Goal: Check status: Check status

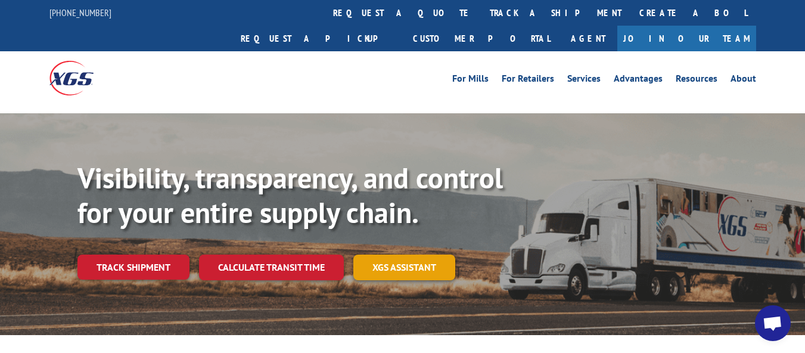
click at [368, 254] on link "XGS ASSISTANT" at bounding box center [404, 267] width 102 height 26
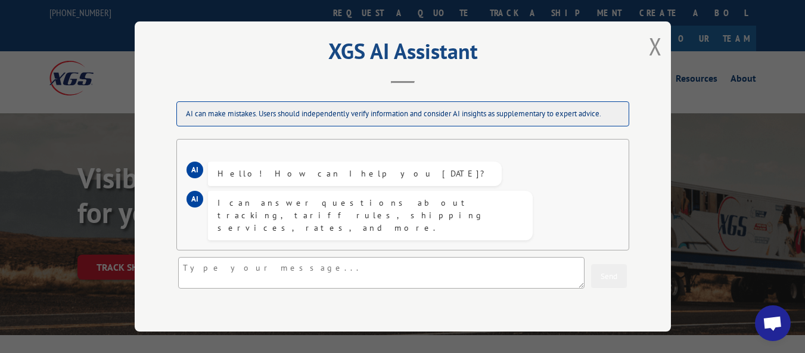
click at [656, 45] on button "Close modal" at bounding box center [655, 46] width 13 height 32
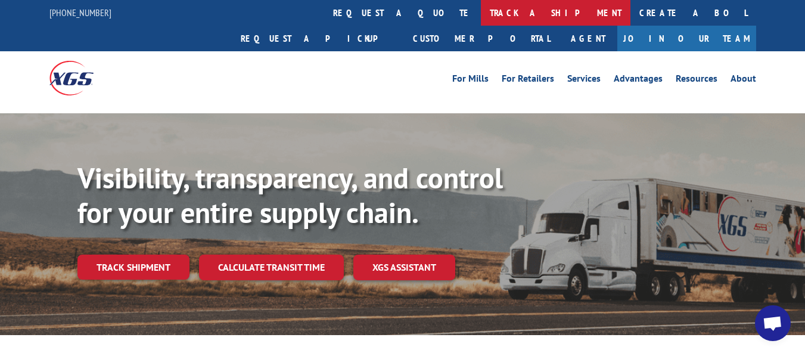
click at [481, 16] on link "track a shipment" at bounding box center [555, 13] width 149 height 26
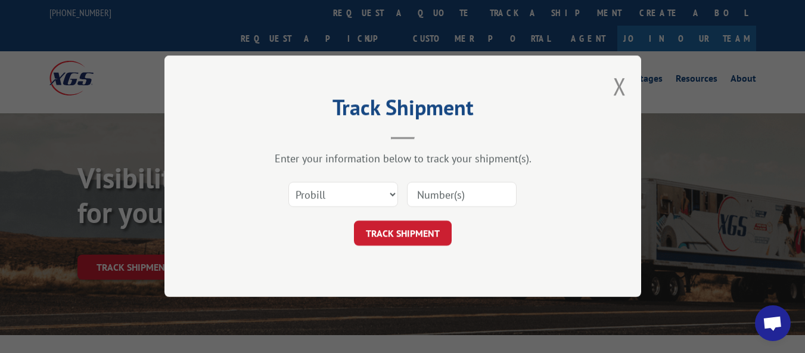
click at [429, 195] on input at bounding box center [462, 194] width 110 height 25
paste input "17472256"
type input "17472256"
click at [426, 239] on button "TRACK SHIPMENT" at bounding box center [403, 233] width 98 height 25
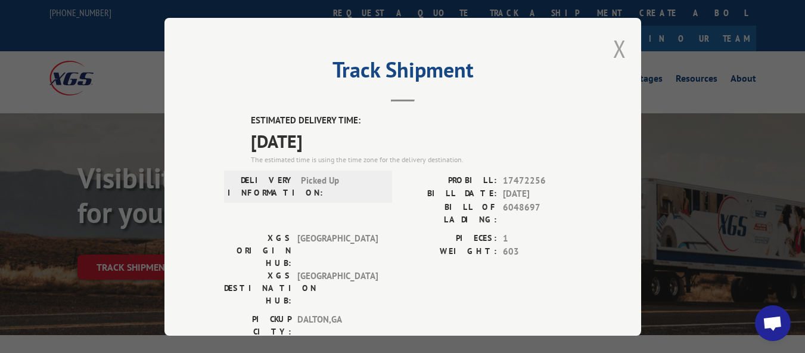
click at [618, 49] on button "Close modal" at bounding box center [619, 49] width 13 height 32
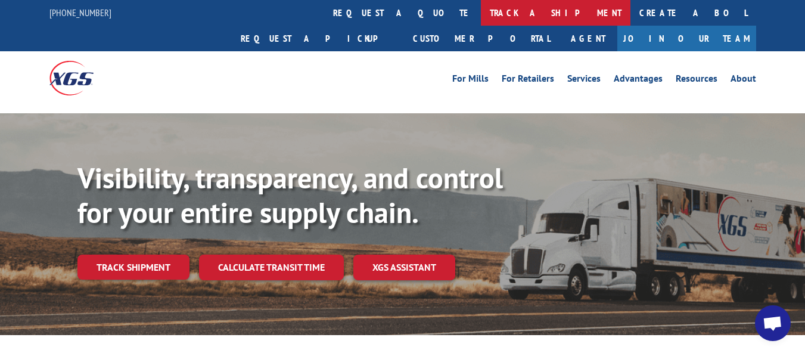
click at [481, 15] on link "track a shipment" at bounding box center [555, 13] width 149 height 26
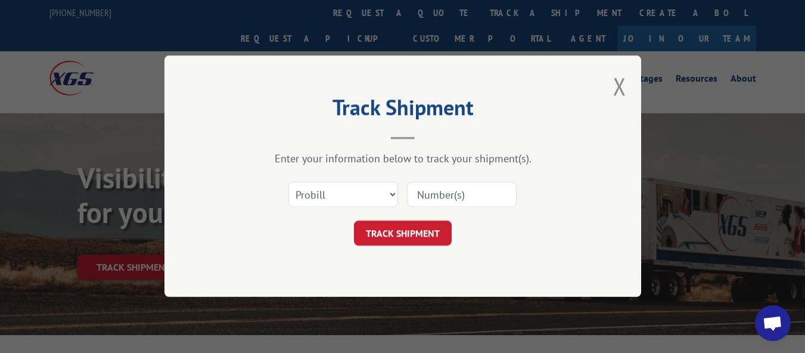
click at [460, 194] on input at bounding box center [462, 194] width 110 height 25
paste input "17230276"
type input "17230276"
click at [433, 237] on button "TRACK SHIPMENT" at bounding box center [403, 233] width 98 height 25
